Goal: Information Seeking & Learning: Find contact information

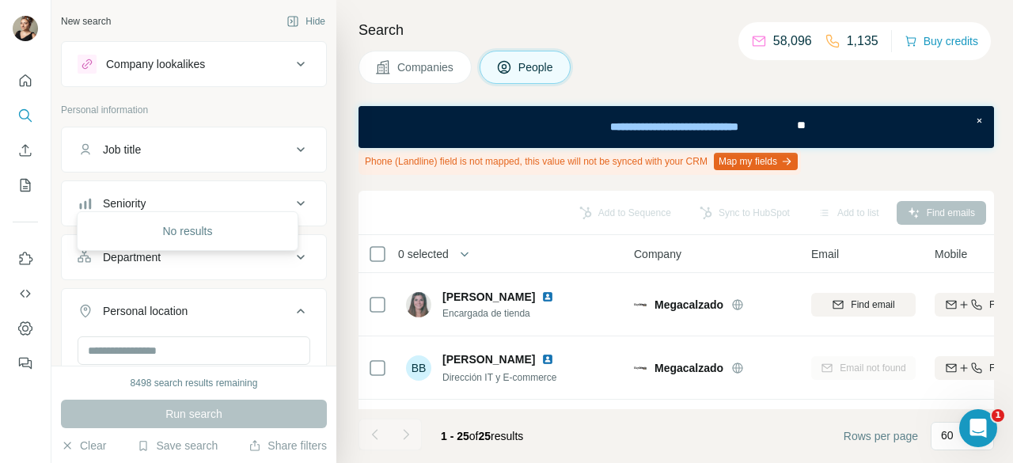
scroll to position [237, 0]
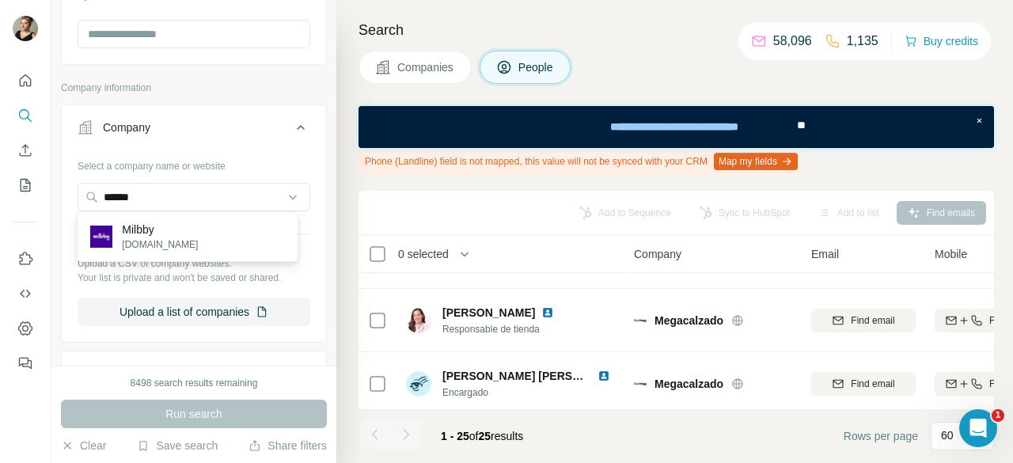
type input "******"
click at [123, 224] on p "Milbby" at bounding box center [160, 230] width 76 height 16
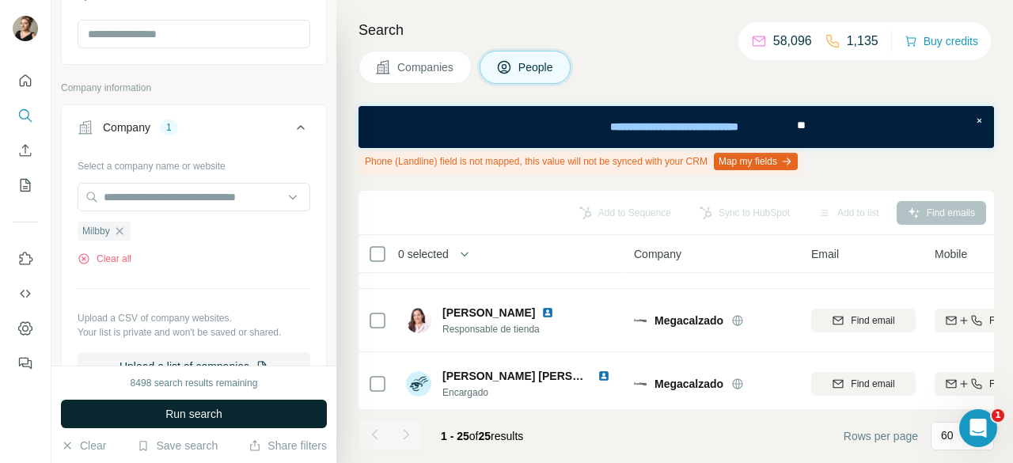
click at [196, 417] on span "Run search" at bounding box center [193, 414] width 57 height 16
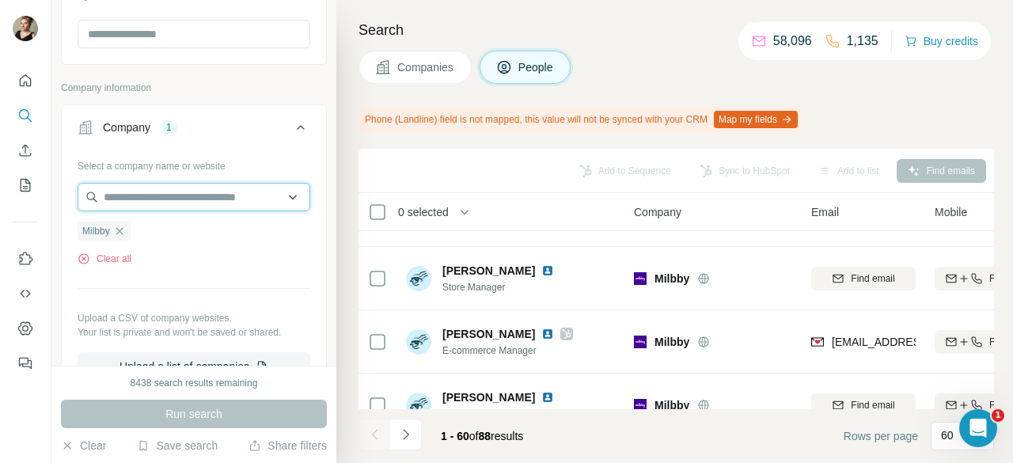
click at [169, 183] on input "text" at bounding box center [194, 197] width 233 height 28
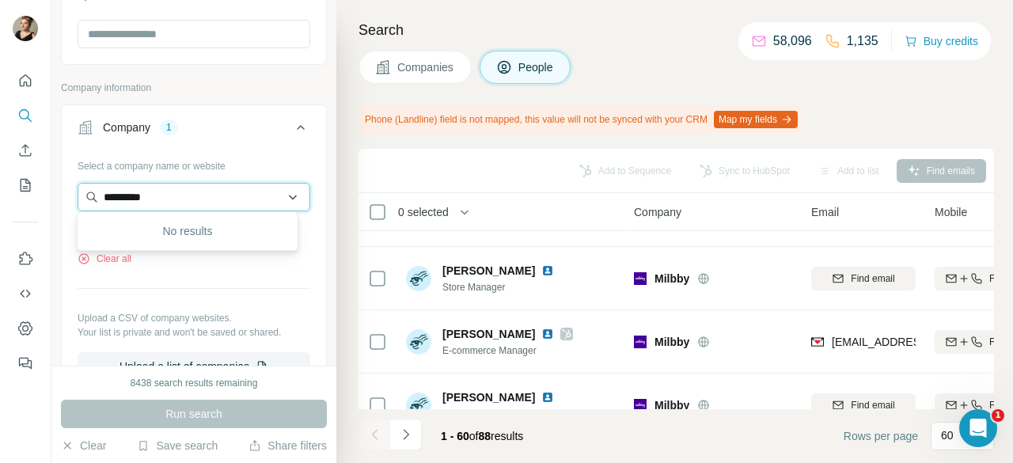
click at [127, 196] on input "*********" at bounding box center [194, 197] width 233 height 28
type input "*********"
click at [211, 195] on input "*********" at bounding box center [194, 197] width 233 height 28
click at [211, 194] on input "*********" at bounding box center [194, 197] width 233 height 28
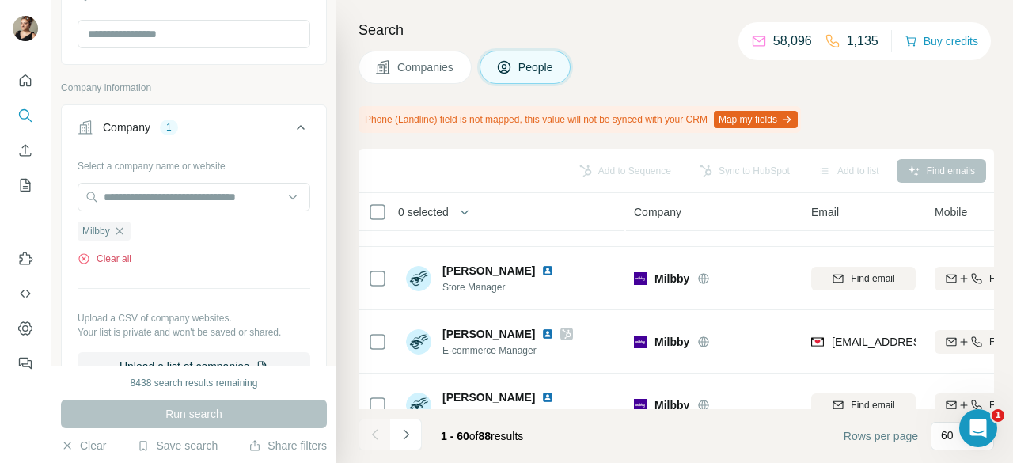
drag, startPoint x: 130, startPoint y: 258, endPoint x: 142, endPoint y: 248, distance: 16.3
click at [131, 258] on button "Clear all" at bounding box center [105, 259] width 54 height 14
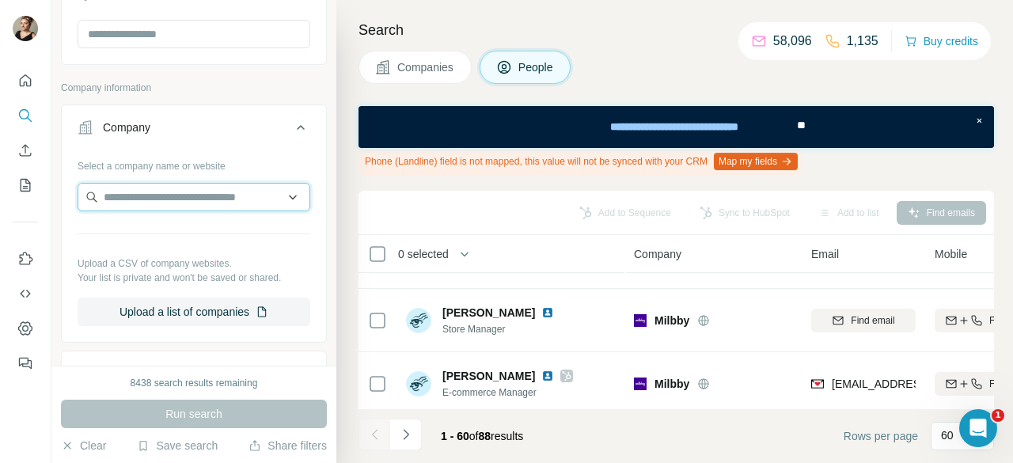
click at [157, 194] on input "text" at bounding box center [194, 197] width 233 height 28
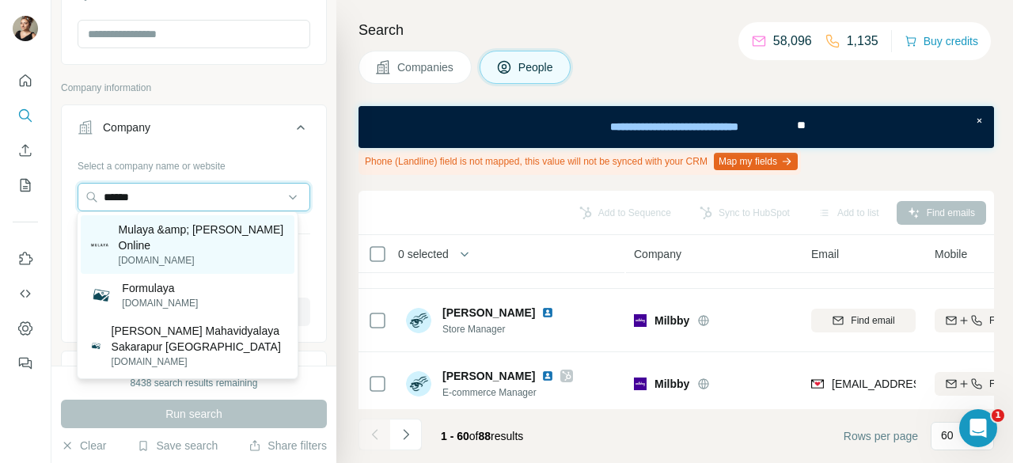
type input "******"
click at [232, 232] on p "Mulaya &amp; [PERSON_NAME] Online" at bounding box center [202, 238] width 166 height 32
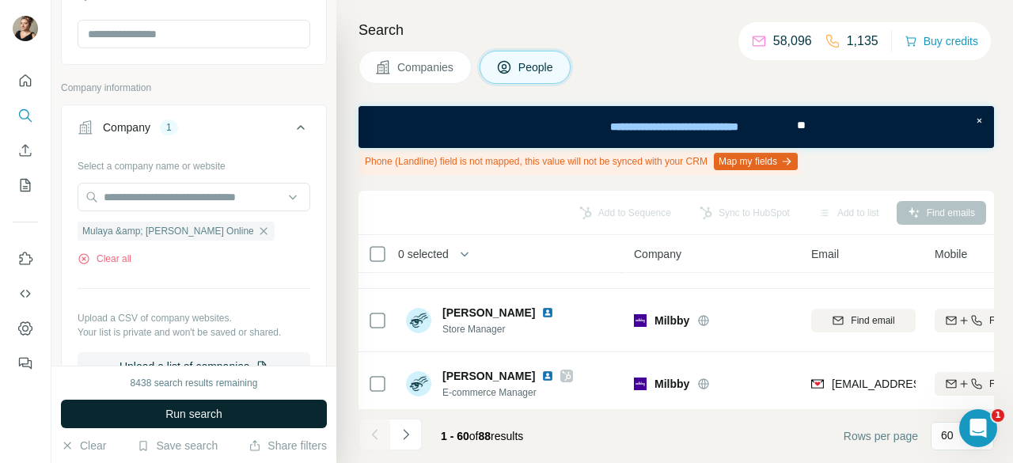
click at [266, 411] on button "Run search" at bounding box center [194, 414] width 266 height 28
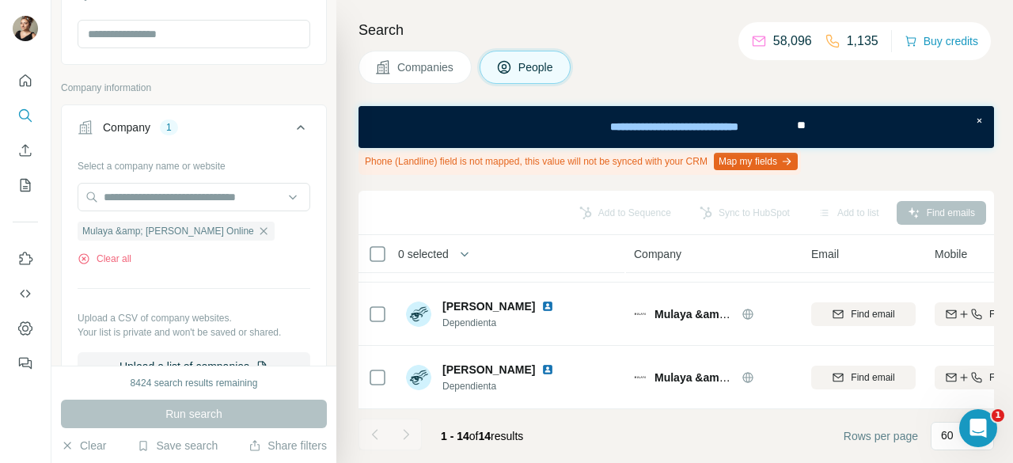
scroll to position [757, 0]
click at [257, 228] on icon "button" at bounding box center [263, 231] width 13 height 13
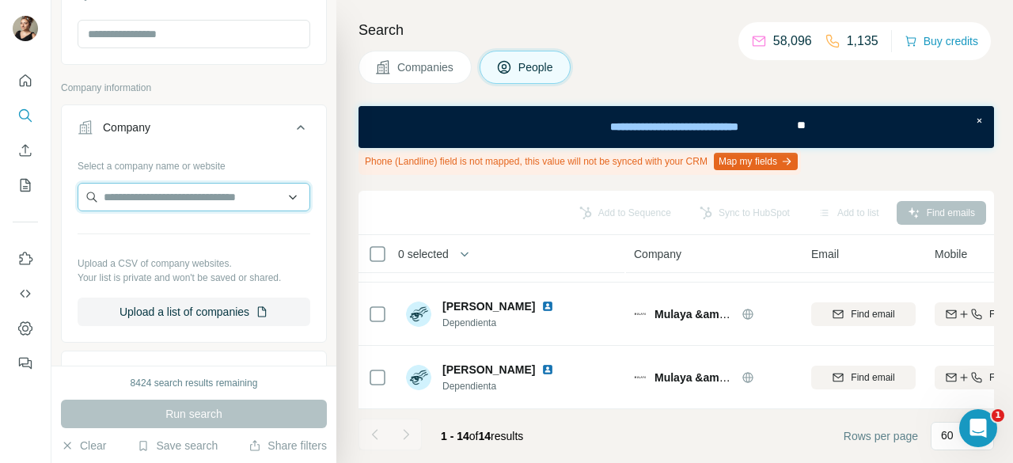
click at [204, 195] on input "text" at bounding box center [194, 197] width 233 height 28
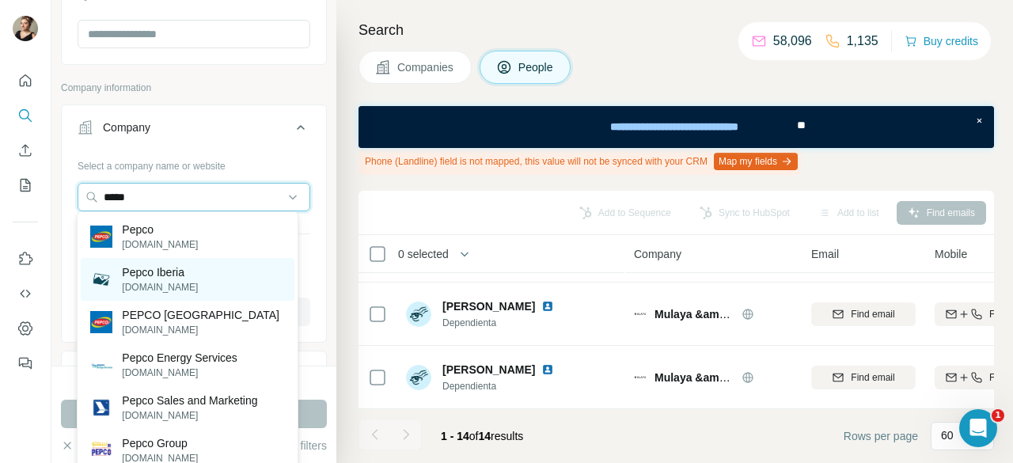
type input "*****"
click at [239, 275] on div "Pepco Iberia [DOMAIN_NAME]" at bounding box center [187, 279] width 213 height 43
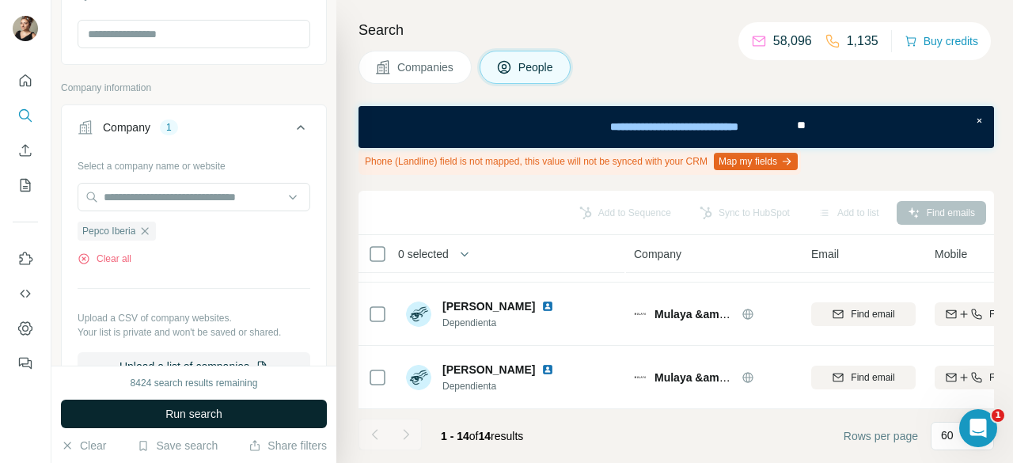
click at [241, 421] on button "Run search" at bounding box center [194, 414] width 266 height 28
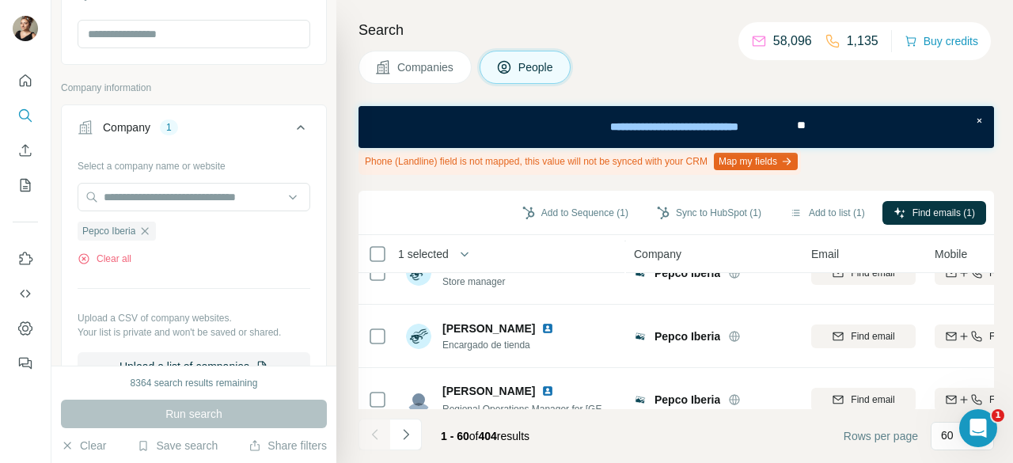
scroll to position [2656, 0]
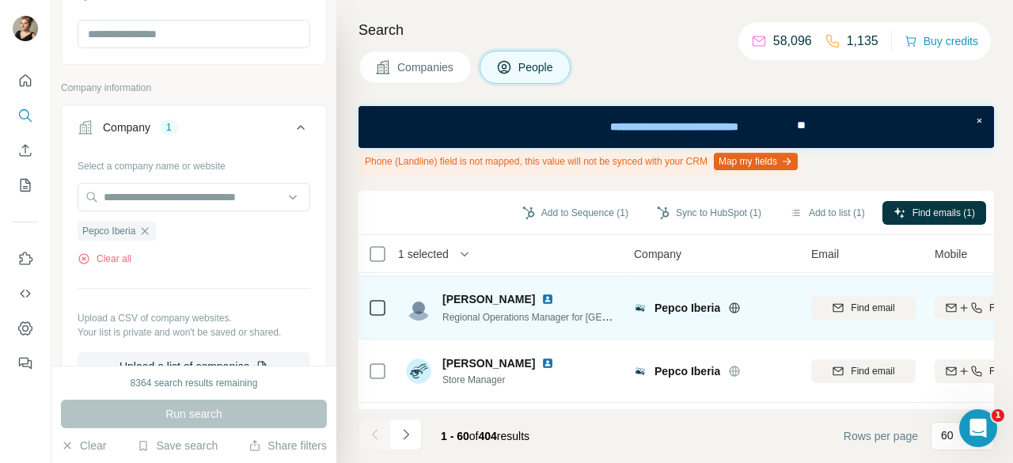
click at [385, 306] on icon at bounding box center [377, 307] width 19 height 19
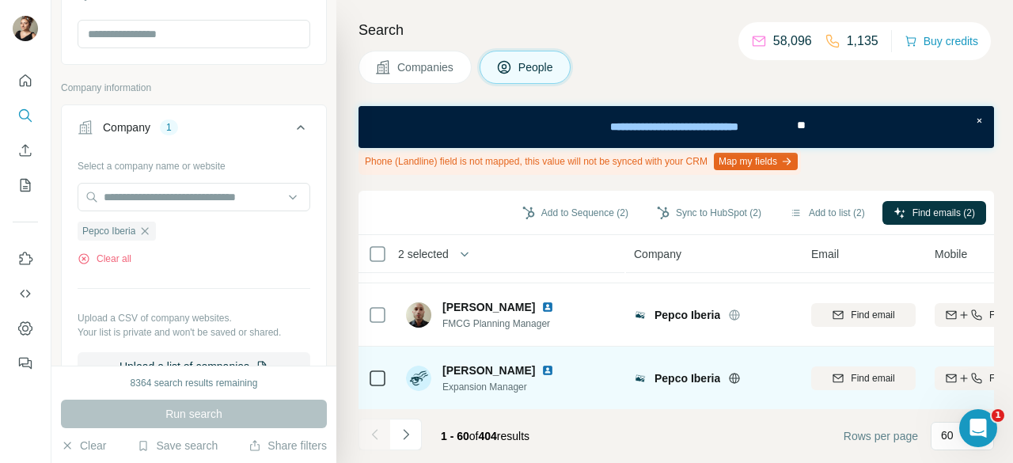
scroll to position [3448, 0]
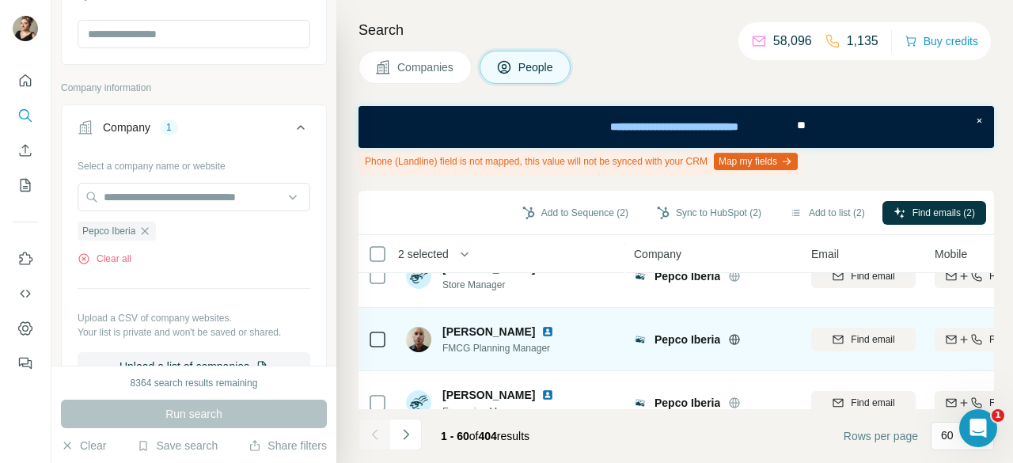
click at [514, 346] on span "FMCG Planning Manager" at bounding box center [501, 348] width 118 height 14
copy span "FMCG Planning Manager"
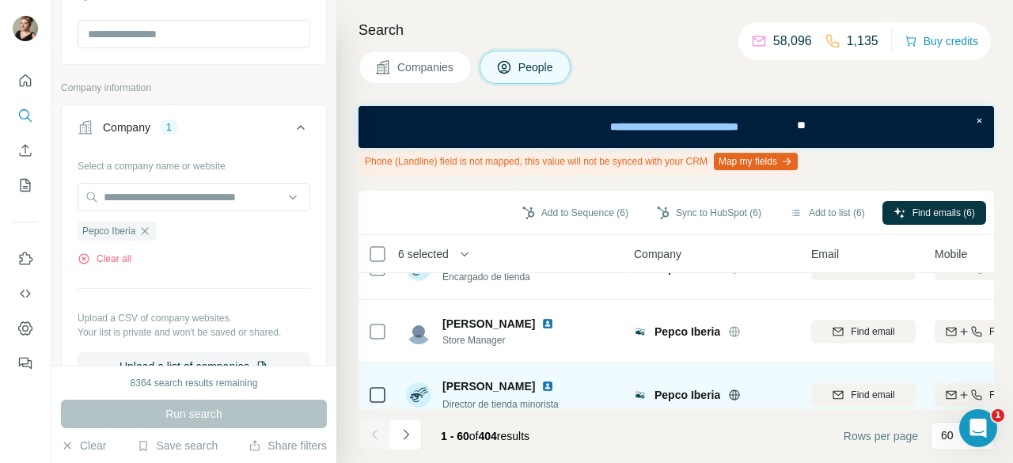
scroll to position [3669, 0]
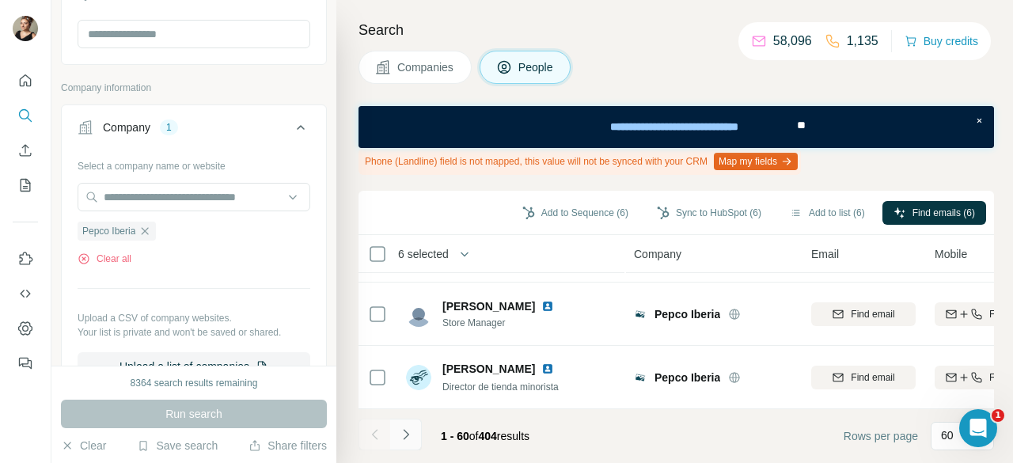
click at [405, 428] on icon "Navigate to next page" at bounding box center [406, 435] width 16 height 16
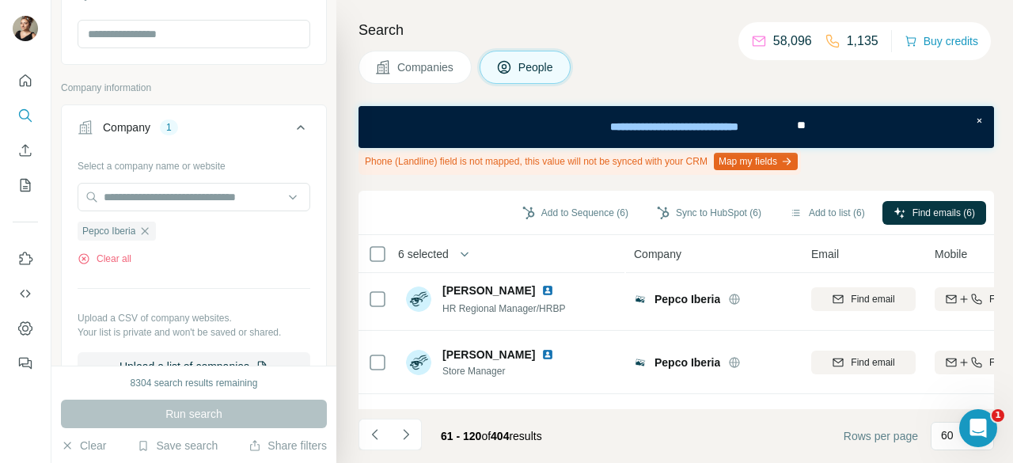
scroll to position [0, 0]
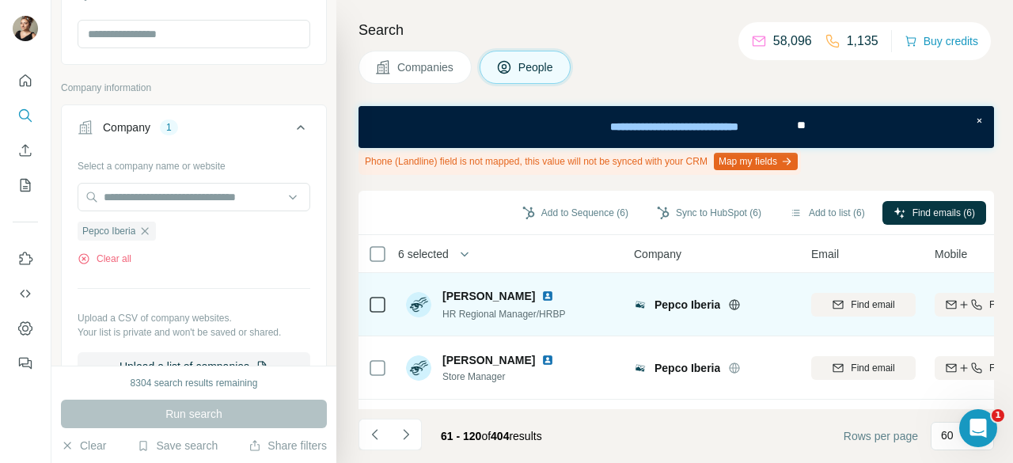
click at [735, 302] on icon at bounding box center [734, 304] width 13 height 13
click at [725, 304] on div "Pepco Iberia" at bounding box center [724, 305] width 138 height 16
click at [731, 302] on icon at bounding box center [735, 304] width 10 height 10
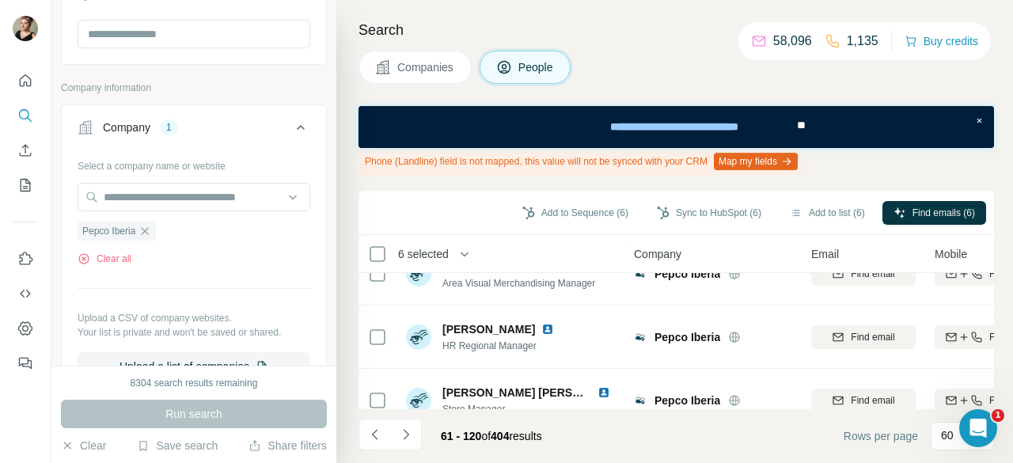
scroll to position [3669, 0]
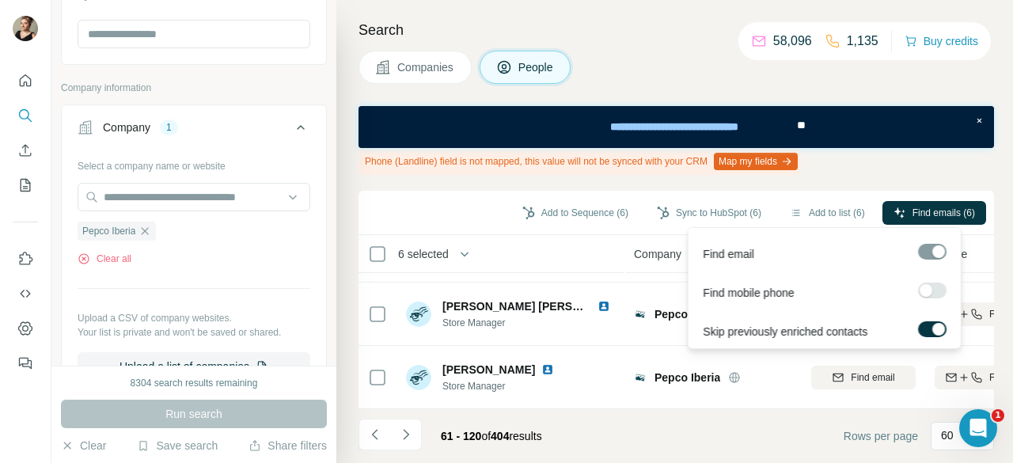
drag, startPoint x: 926, startPoint y: 204, endPoint x: 917, endPoint y: 226, distance: 23.1
click at [926, 205] on button "Find emails (6)" at bounding box center [935, 213] width 104 height 24
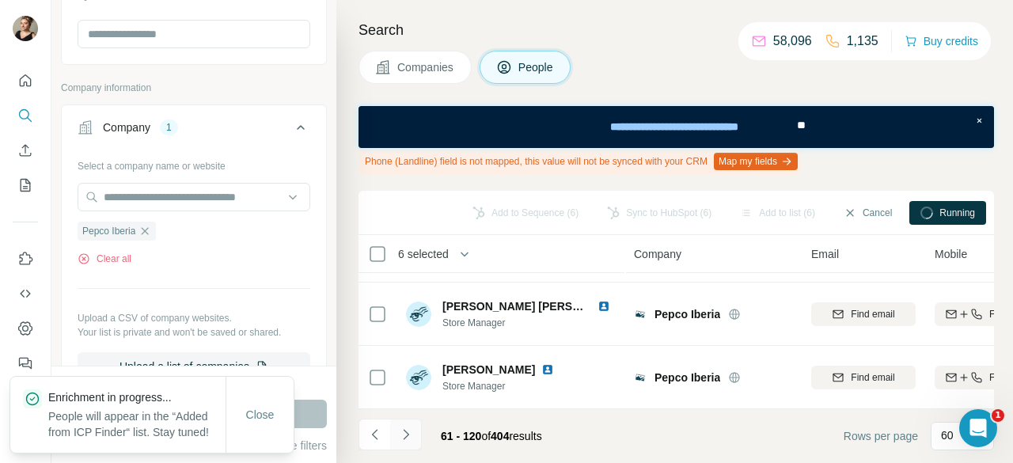
click at [404, 436] on icon "Navigate to next page" at bounding box center [406, 435] width 16 height 16
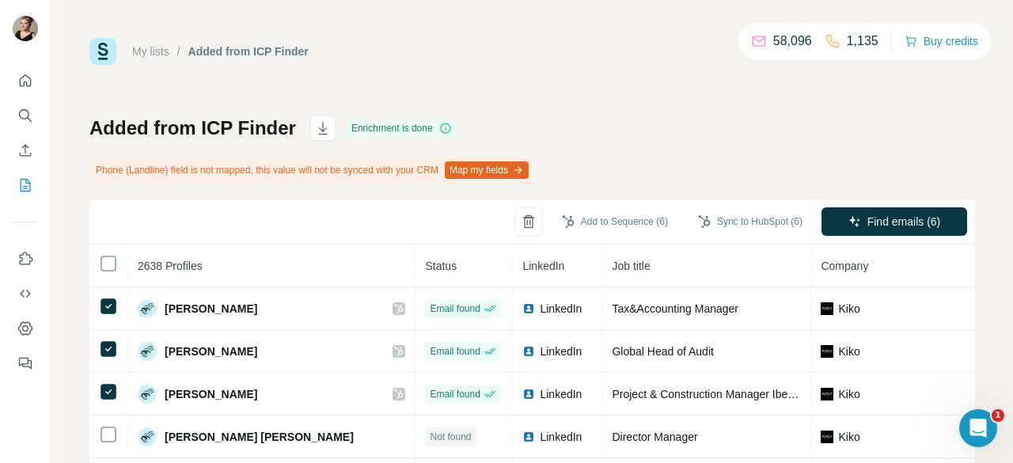
scroll to position [79, 0]
